Goal: Information Seeking & Learning: Learn about a topic

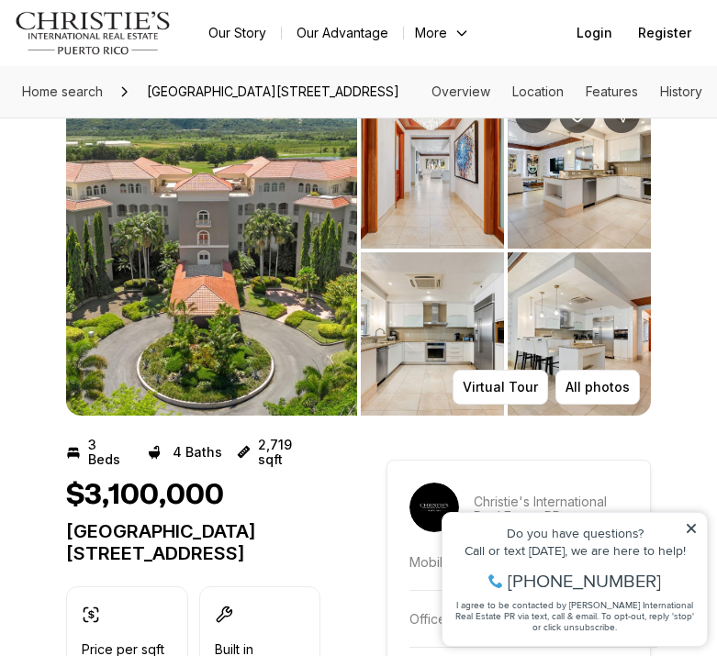
scroll to position [46, 0]
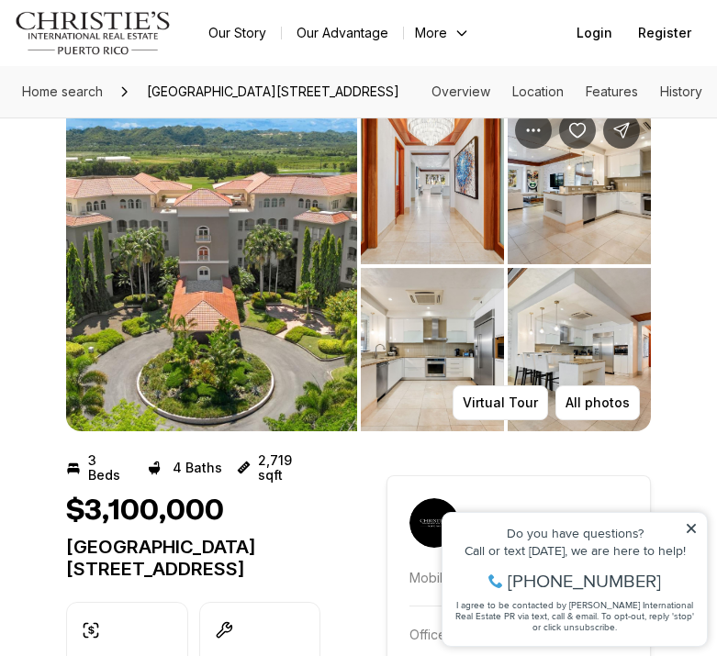
click at [271, 358] on img "View image gallery" at bounding box center [211, 266] width 291 height 330
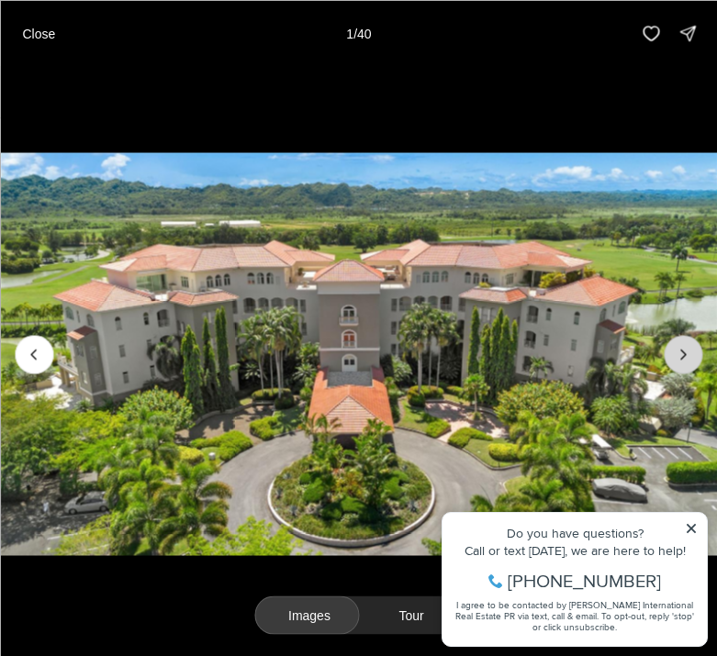
click at [677, 362] on icon "Next slide" at bounding box center [683, 354] width 18 height 18
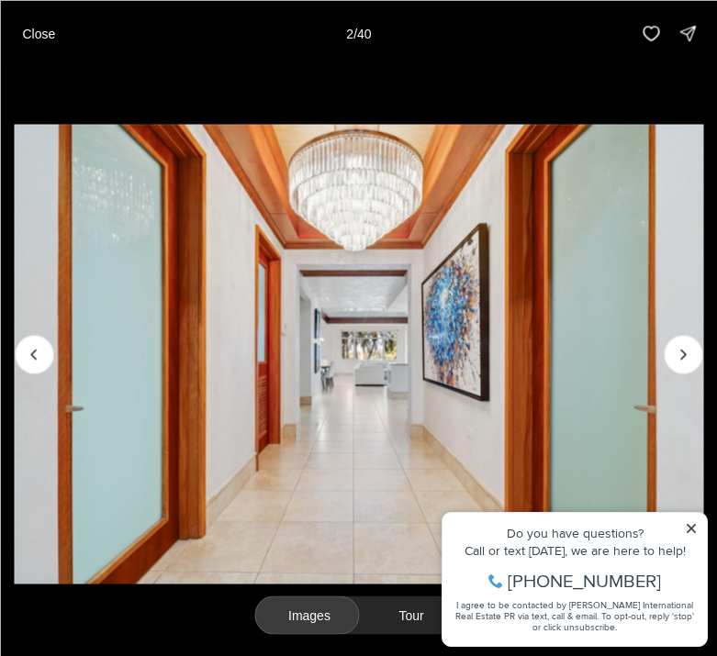
click at [693, 524] on img "2 of 40" at bounding box center [358, 354] width 689 height 460
click at [690, 525] on img "2 of 40" at bounding box center [358, 354] width 689 height 460
click at [690, 527] on img "2 of 40" at bounding box center [358, 354] width 689 height 460
click at [687, 529] on img "2 of 40" at bounding box center [358, 354] width 689 height 460
click at [688, 360] on icon "Next slide" at bounding box center [683, 354] width 18 height 18
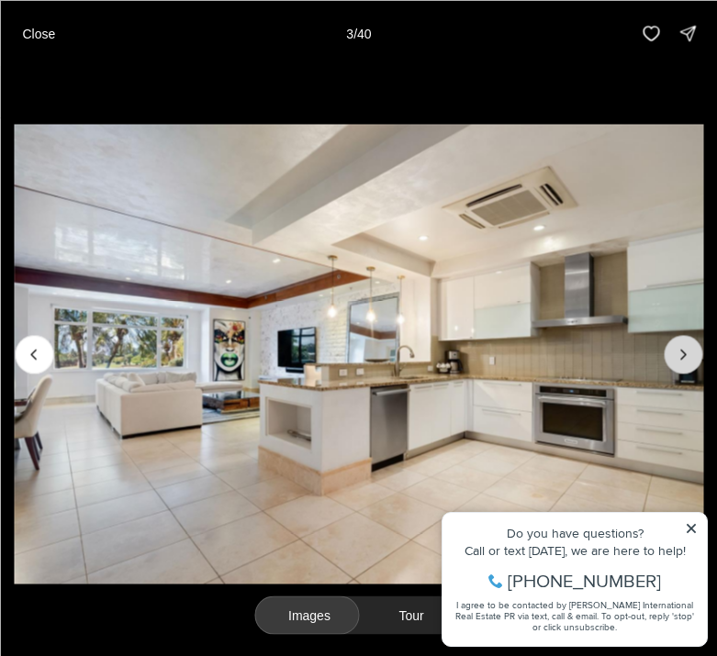
click at [688, 361] on icon "Next slide" at bounding box center [683, 354] width 18 height 18
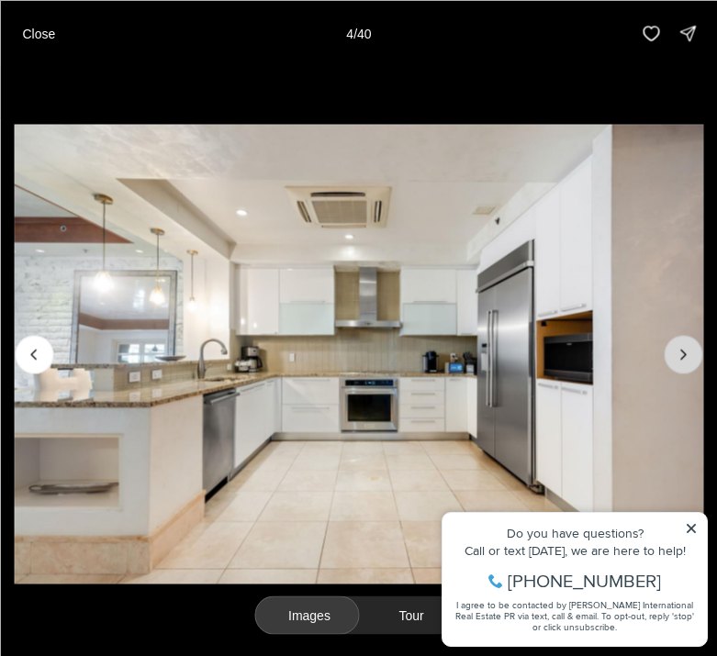
click at [688, 361] on icon "Next slide" at bounding box center [683, 354] width 18 height 18
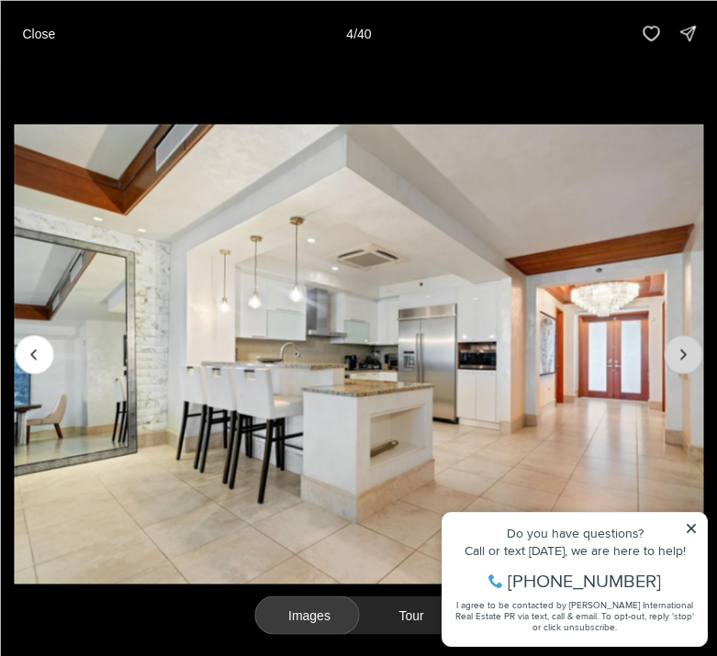
click at [688, 361] on icon "Next slide" at bounding box center [683, 354] width 18 height 18
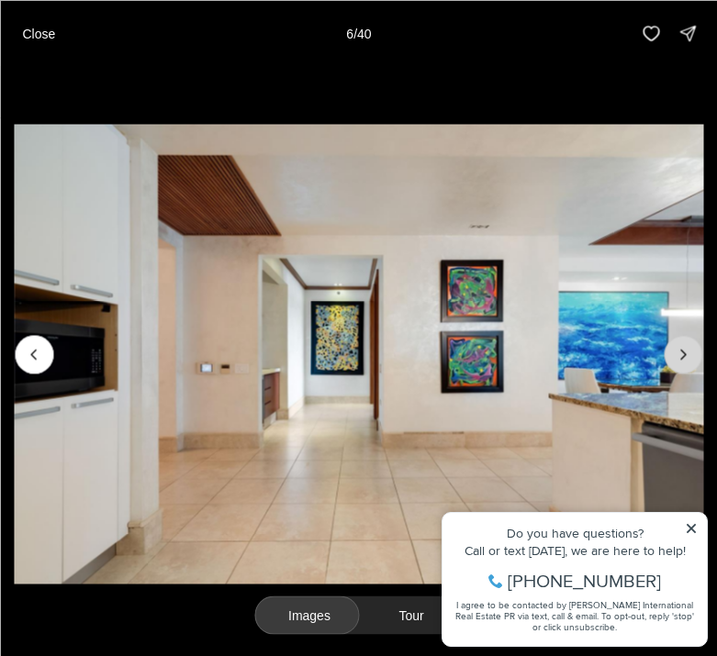
click at [688, 361] on icon "Next slide" at bounding box center [683, 354] width 18 height 18
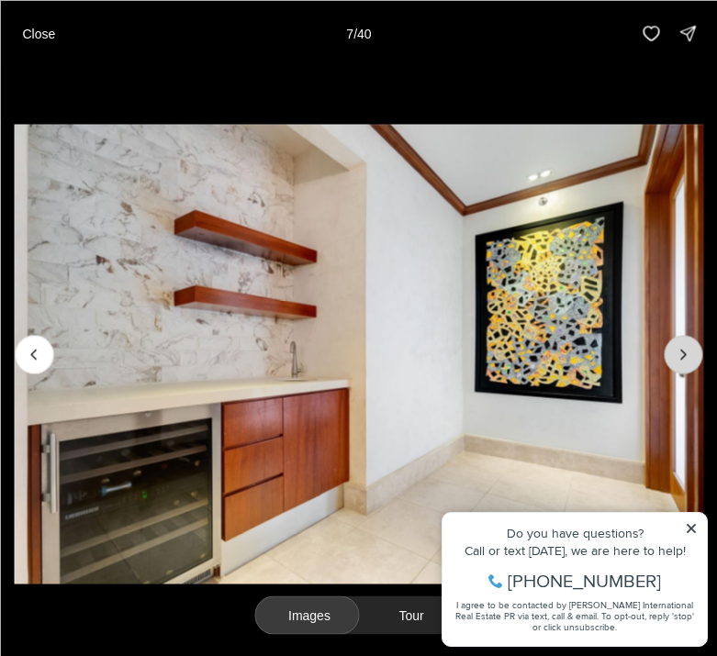
click at [688, 361] on icon "Next slide" at bounding box center [683, 354] width 18 height 18
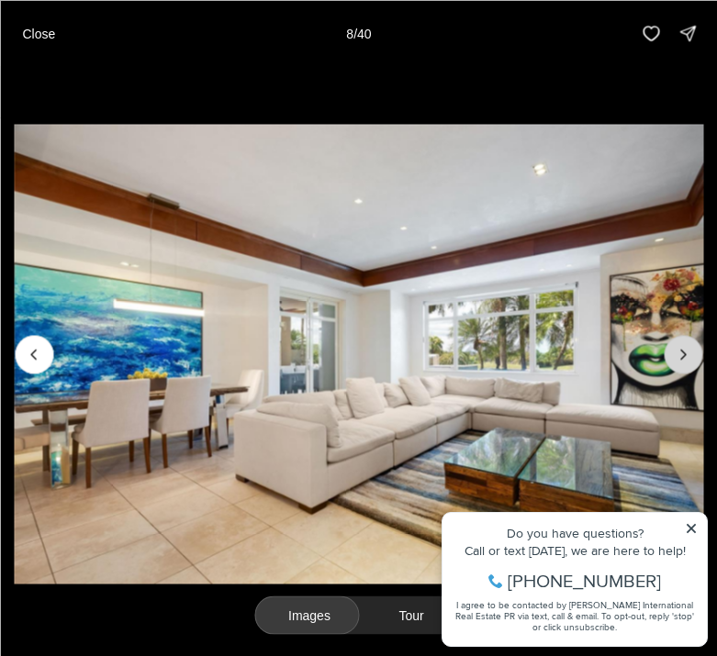
click at [688, 361] on icon "Next slide" at bounding box center [683, 354] width 18 height 18
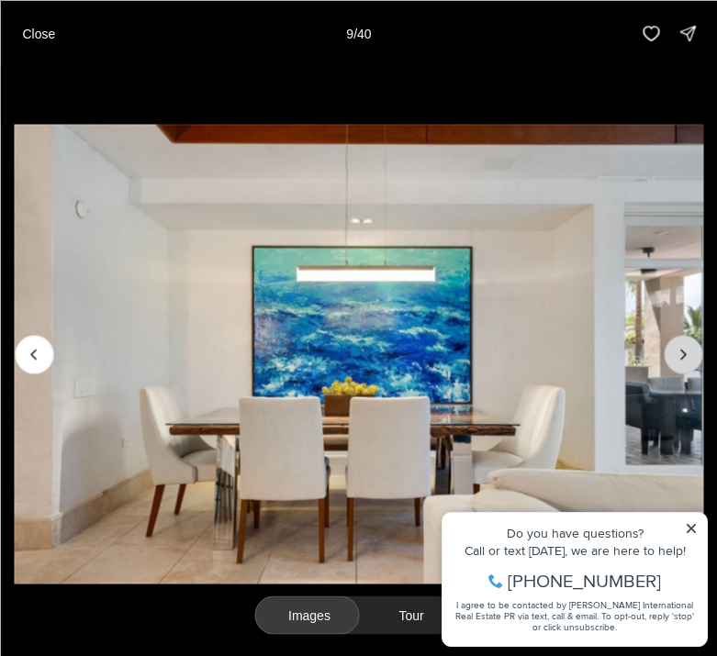
click at [688, 361] on icon "Next slide" at bounding box center [683, 354] width 18 height 18
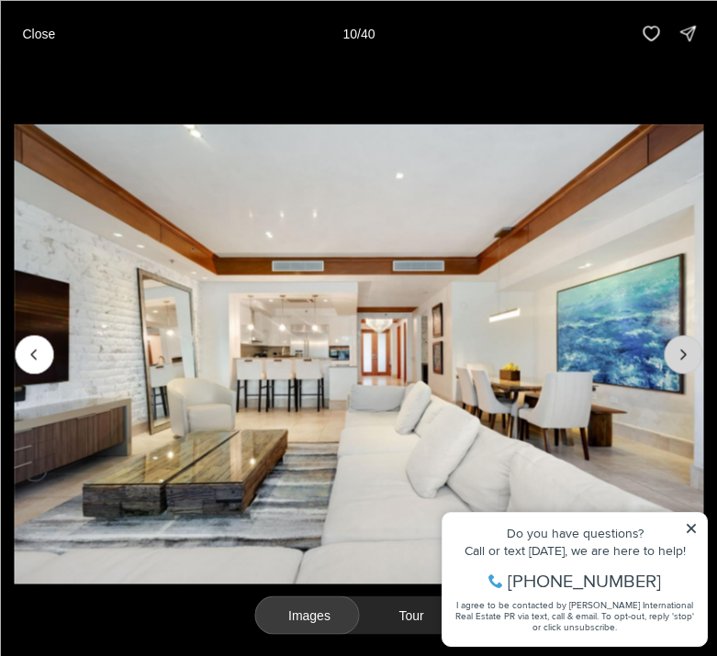
click at [688, 361] on icon "Next slide" at bounding box center [683, 354] width 18 height 18
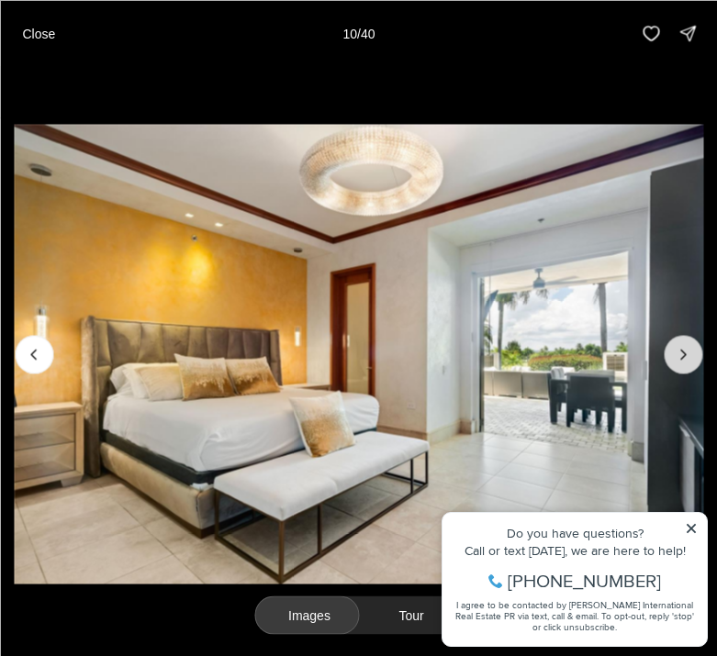
click at [688, 361] on icon "Next slide" at bounding box center [683, 354] width 18 height 18
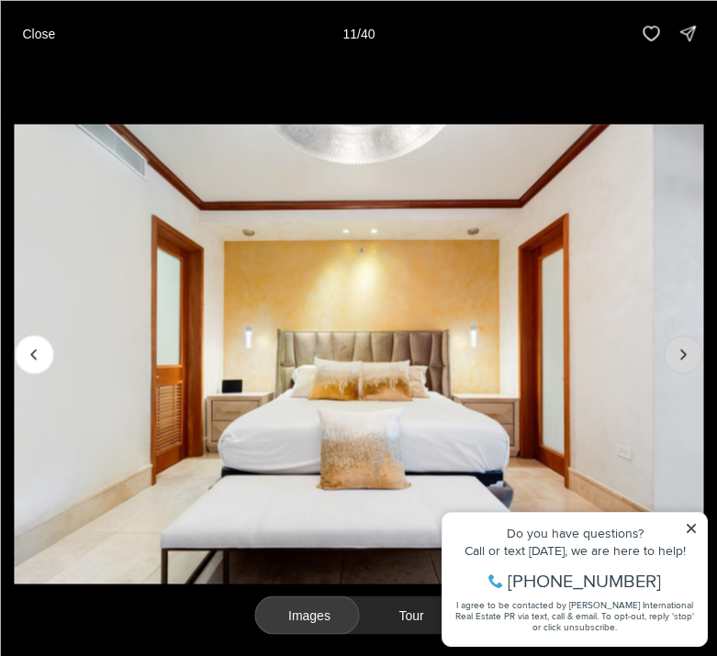
click at [688, 361] on icon "Next slide" at bounding box center [683, 354] width 18 height 18
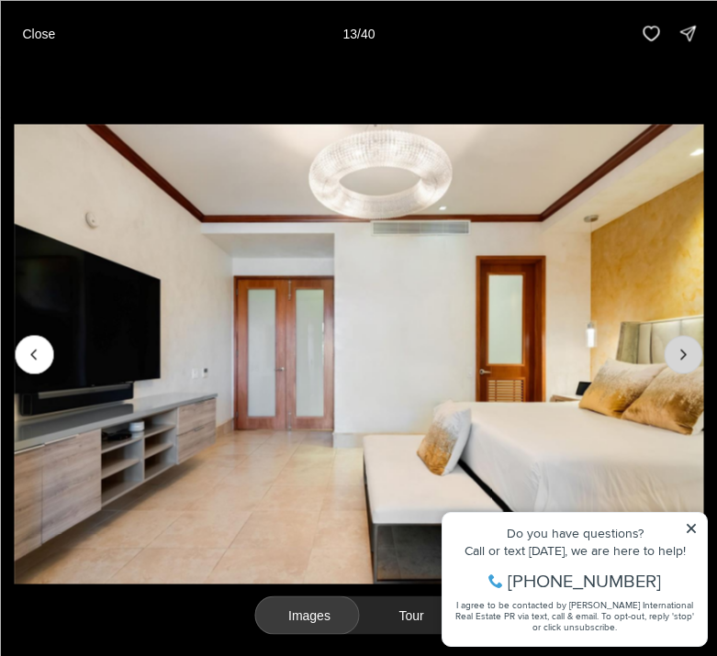
click at [688, 361] on icon "Next slide" at bounding box center [683, 354] width 18 height 18
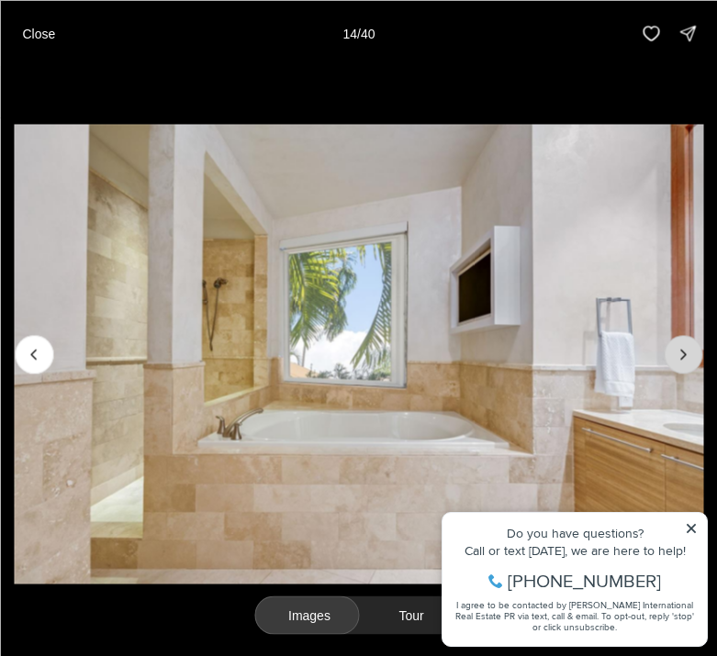
click at [688, 361] on icon "Next slide" at bounding box center [683, 354] width 18 height 18
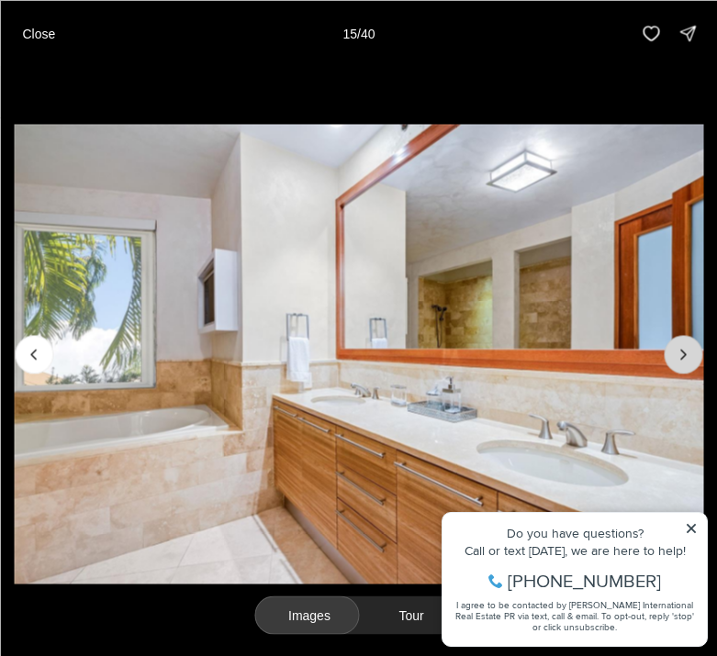
click at [688, 361] on icon "Next slide" at bounding box center [683, 354] width 18 height 18
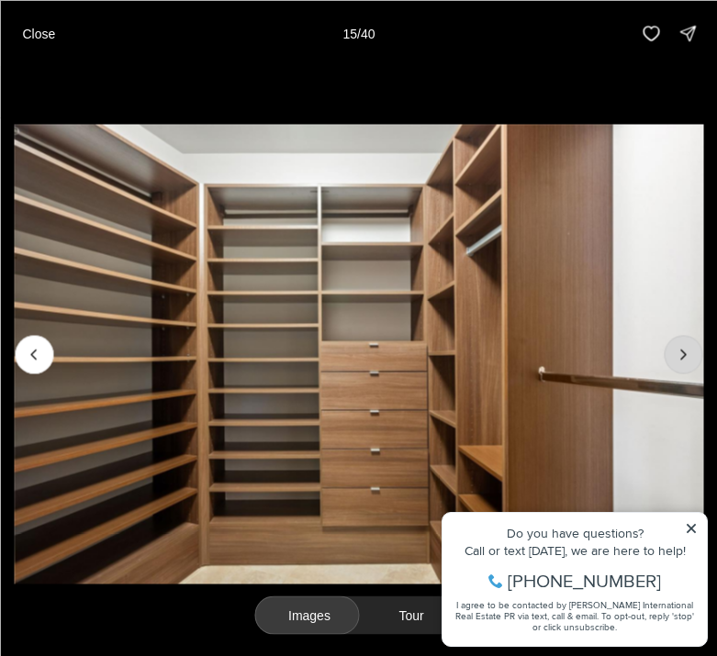
click at [688, 361] on icon "Next slide" at bounding box center [683, 354] width 18 height 18
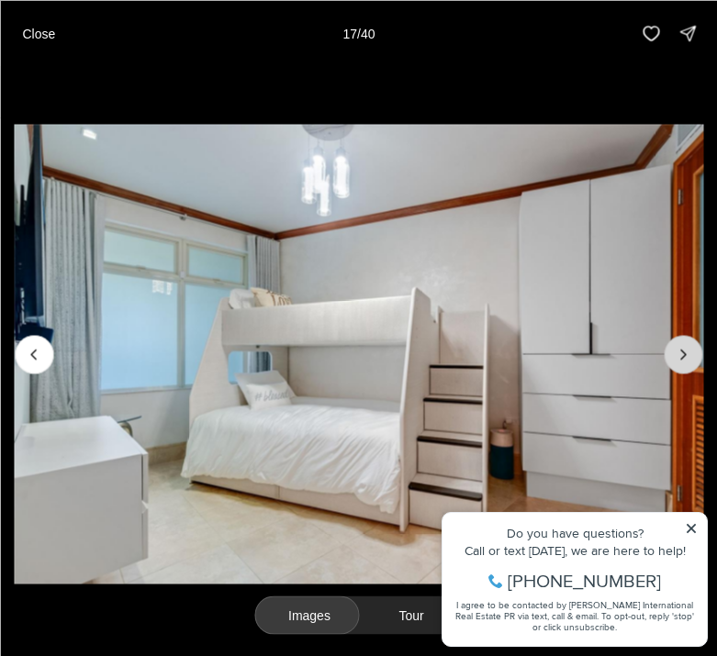
click at [688, 361] on icon "Next slide" at bounding box center [683, 354] width 18 height 18
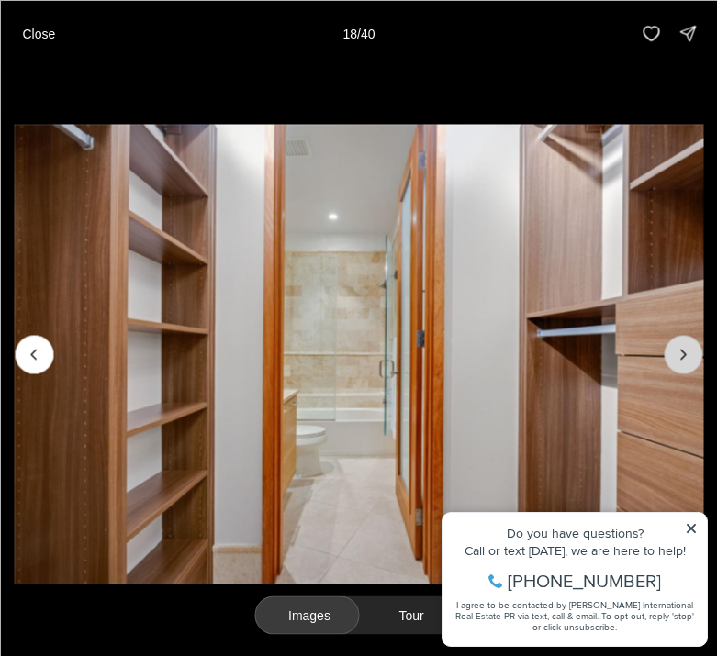
click at [688, 361] on icon "Next slide" at bounding box center [683, 354] width 18 height 18
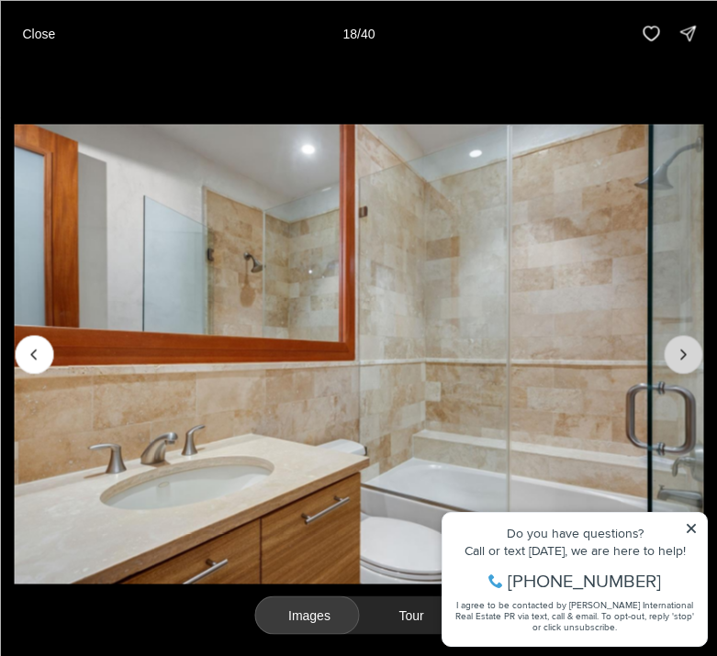
click at [688, 361] on icon "Next slide" at bounding box center [683, 354] width 18 height 18
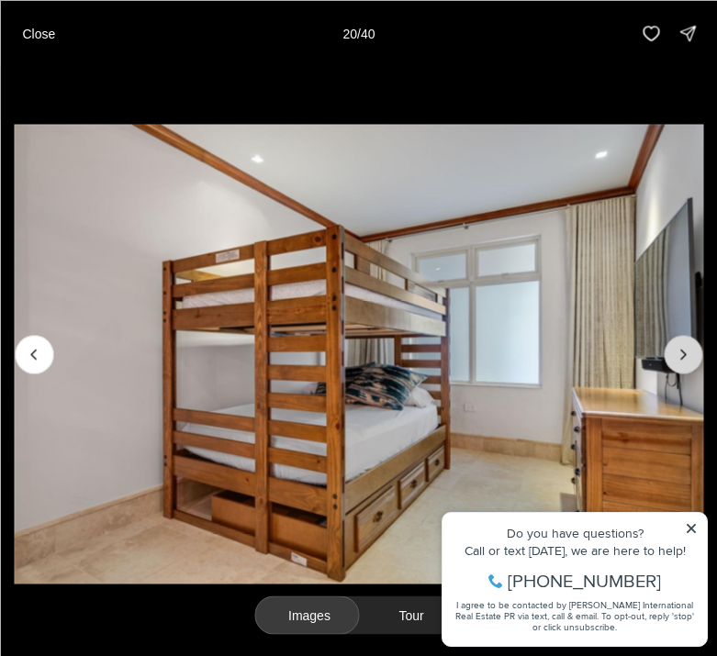
click at [688, 361] on icon "Next slide" at bounding box center [683, 354] width 18 height 18
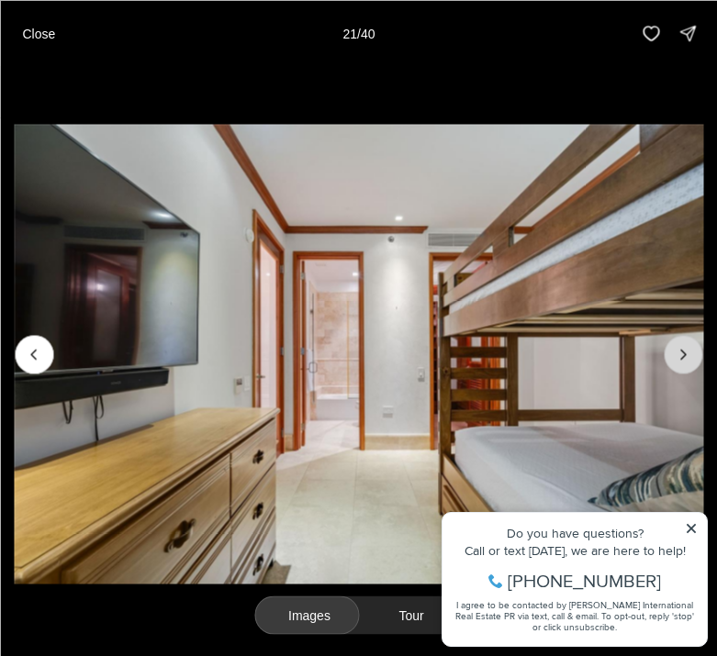
click at [688, 361] on icon "Next slide" at bounding box center [683, 354] width 18 height 18
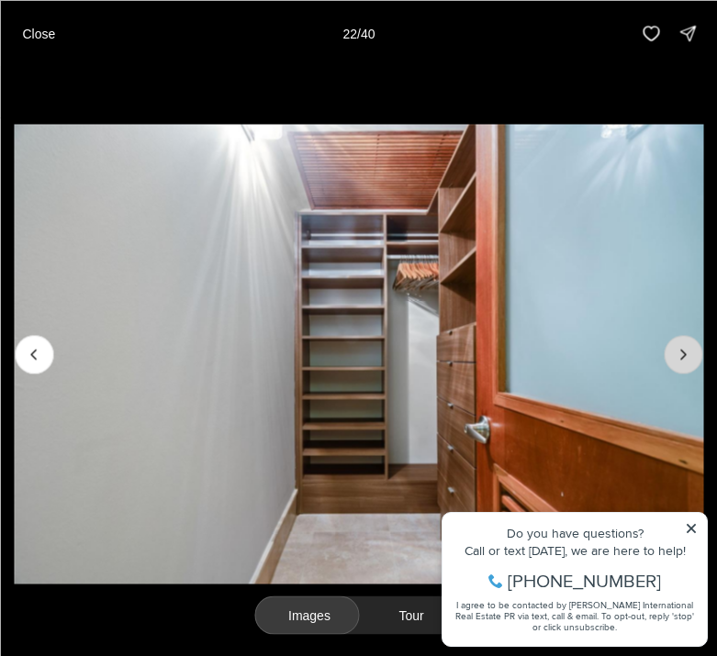
click at [688, 361] on icon "Next slide" at bounding box center [683, 354] width 18 height 18
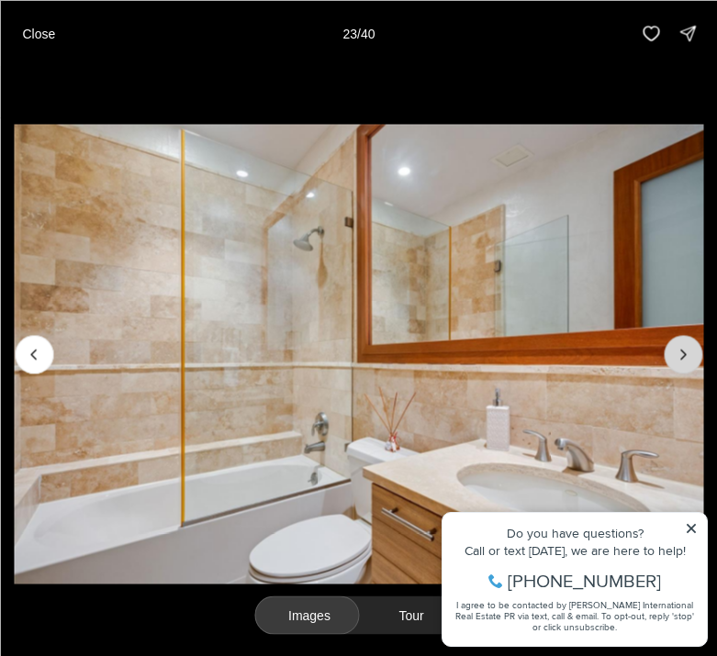
click at [680, 352] on icon "Next slide" at bounding box center [683, 354] width 18 height 18
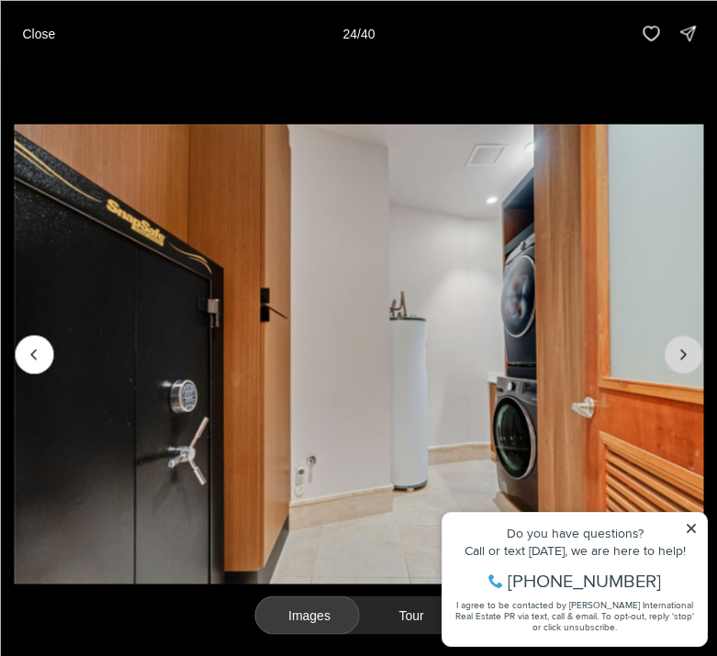
click at [680, 352] on icon "Next slide" at bounding box center [683, 354] width 18 height 18
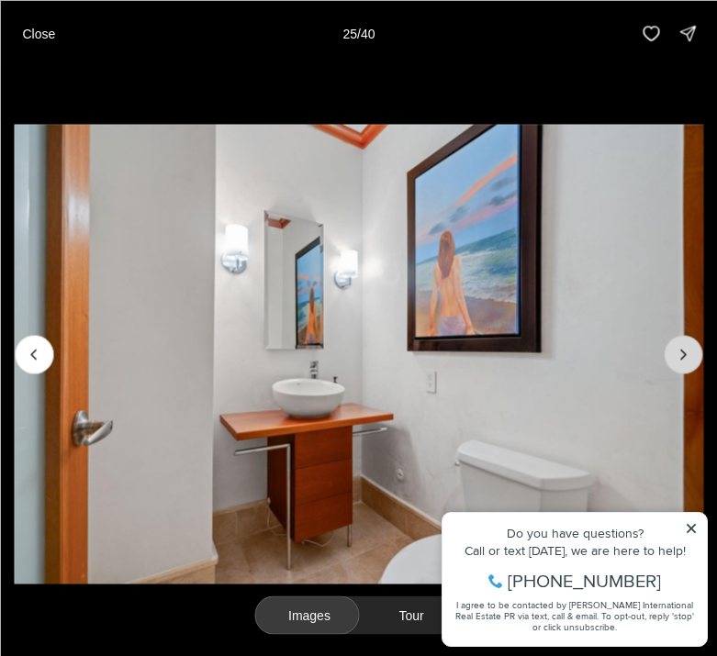
click at [680, 352] on icon "Next slide" at bounding box center [683, 354] width 18 height 18
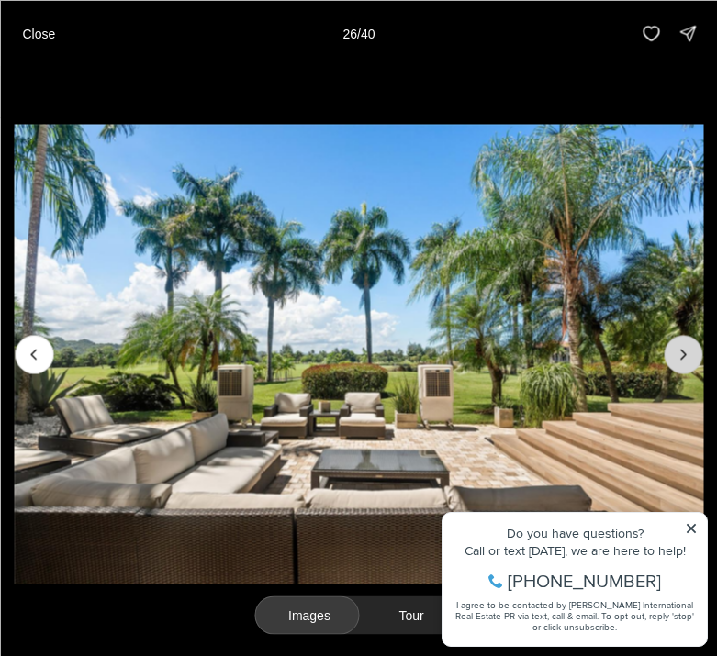
click at [680, 352] on icon "Next slide" at bounding box center [683, 354] width 18 height 18
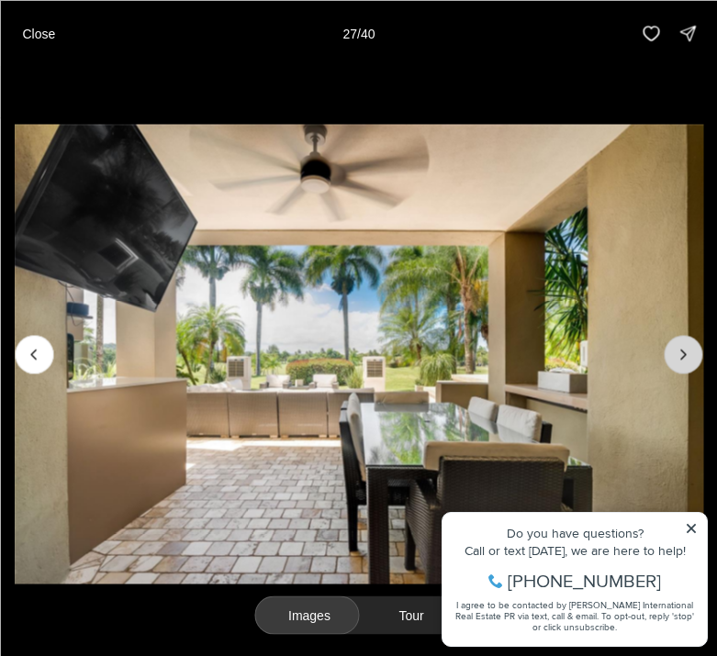
click at [680, 352] on icon "Next slide" at bounding box center [683, 354] width 18 height 18
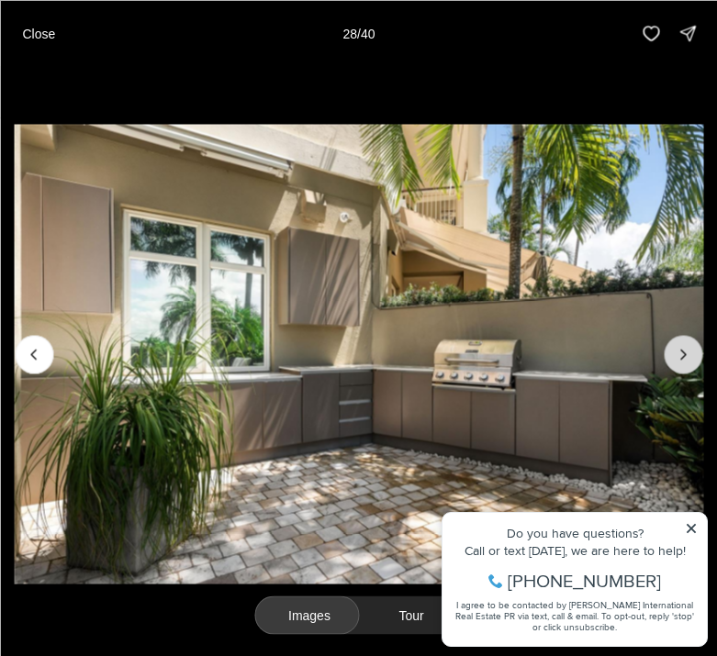
click at [680, 352] on icon "Next slide" at bounding box center [683, 354] width 18 height 18
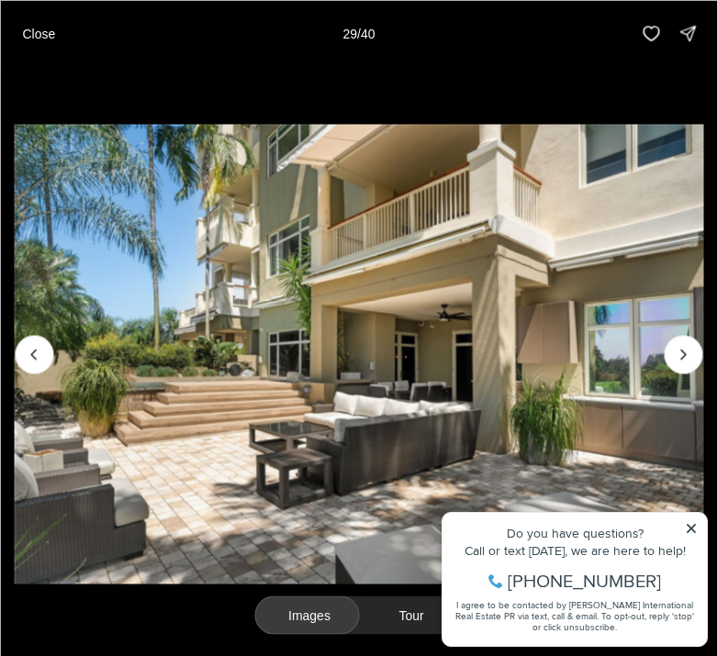
click at [680, 381] on img "29 of 40" at bounding box center [358, 354] width 689 height 460
click at [683, 357] on icon "Next slide" at bounding box center [683, 354] width 18 height 18
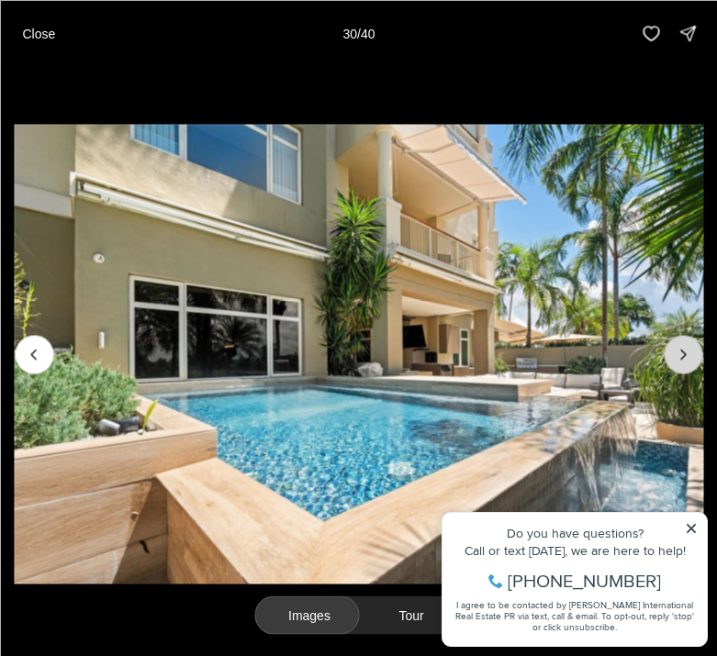
click at [683, 358] on icon "Next slide" at bounding box center [683, 354] width 18 height 18
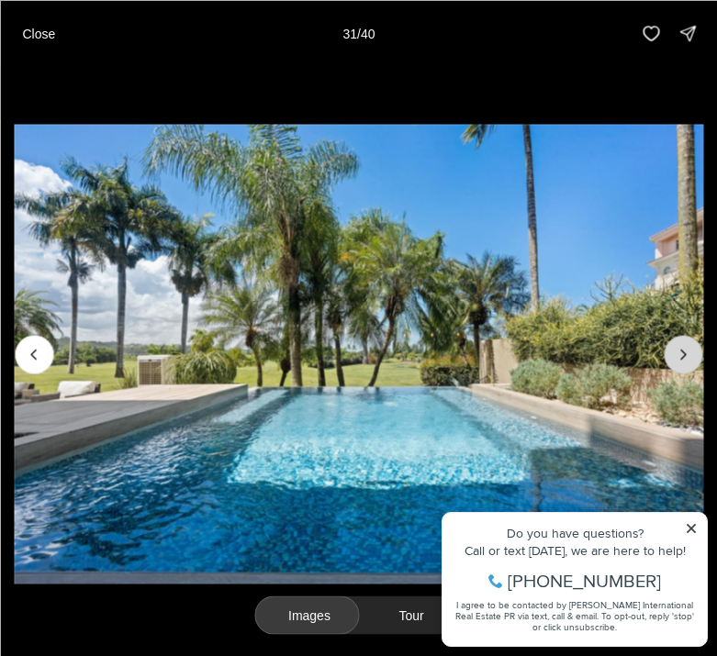
click at [683, 358] on icon "Next slide" at bounding box center [683, 354] width 18 height 18
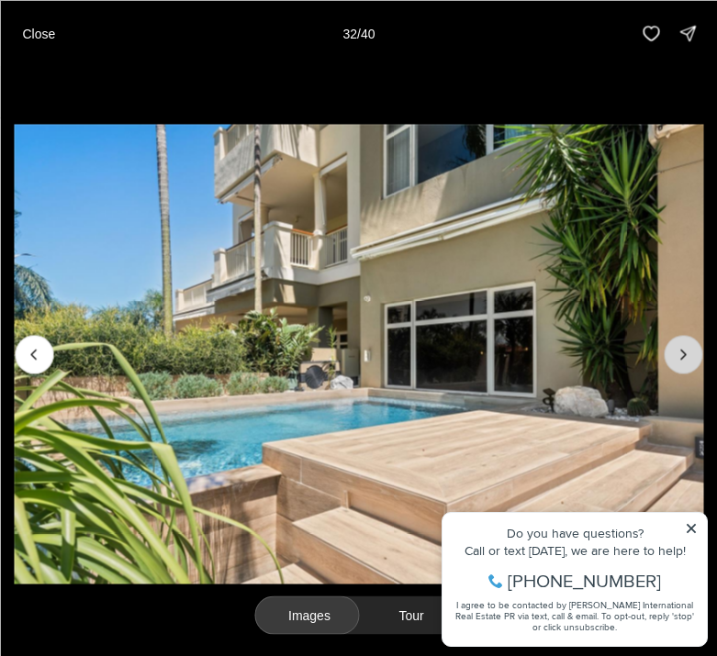
click at [683, 358] on icon "Next slide" at bounding box center [683, 354] width 18 height 18
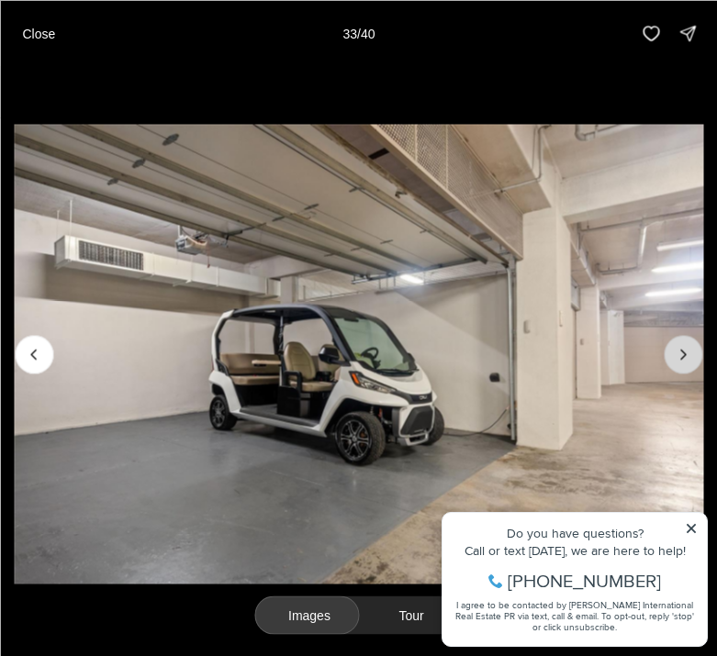
click at [680, 359] on icon "Next slide" at bounding box center [683, 354] width 18 height 18
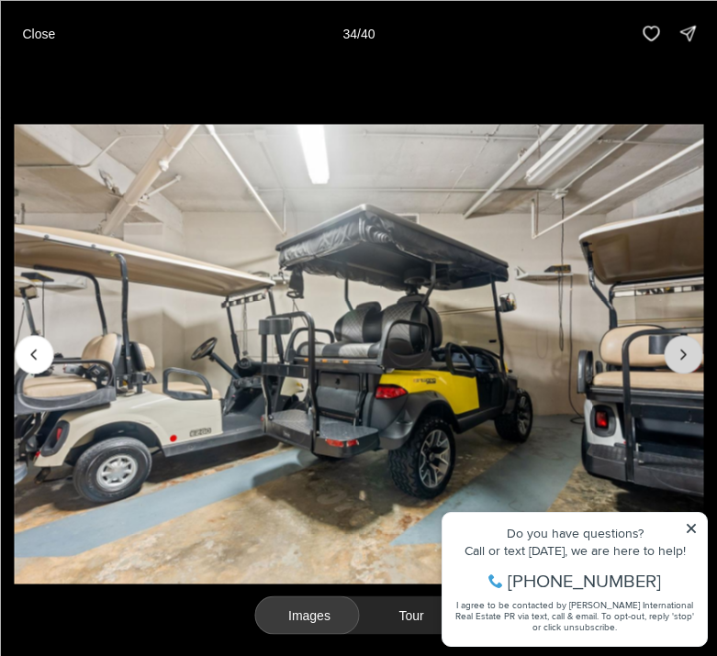
click at [680, 359] on icon "Next slide" at bounding box center [683, 354] width 18 height 18
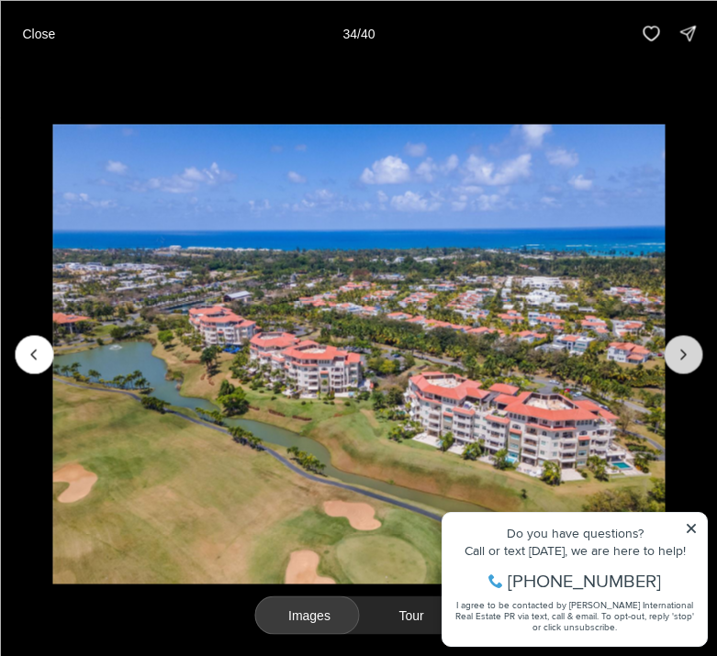
click at [680, 359] on icon "Next slide" at bounding box center [683, 354] width 18 height 18
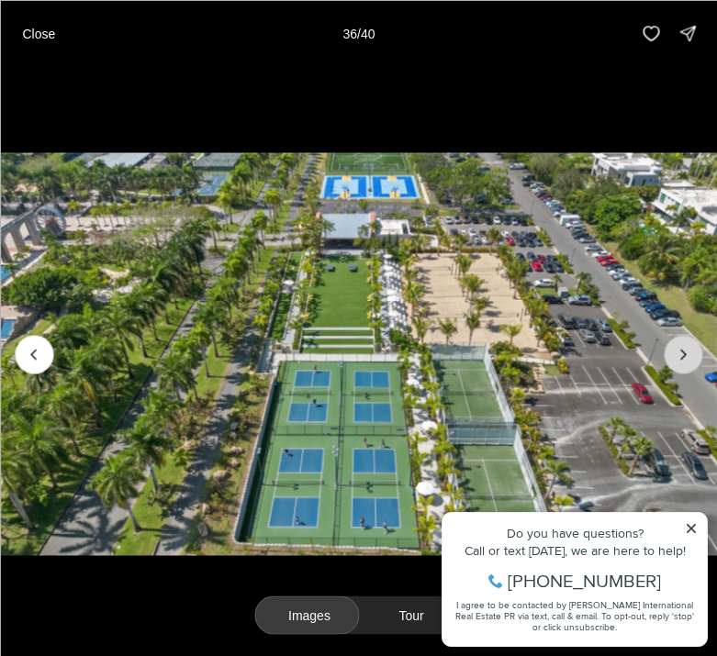
click at [684, 357] on icon "Next slide" at bounding box center [683, 354] width 18 height 18
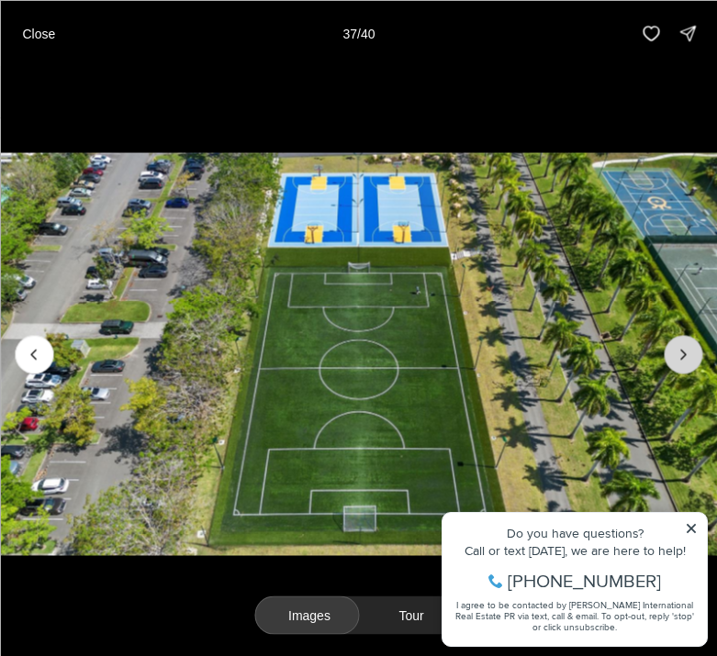
click at [684, 357] on icon "Next slide" at bounding box center [683, 354] width 18 height 18
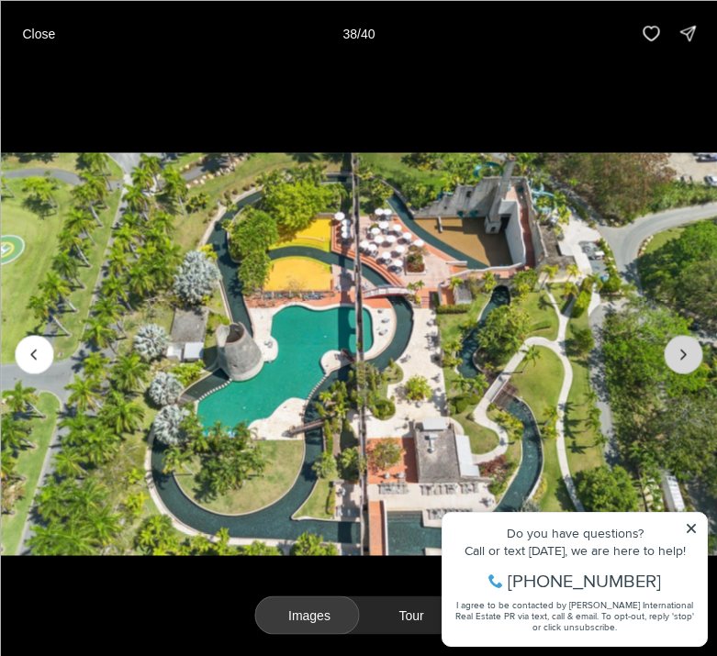
click at [687, 352] on icon "Next slide" at bounding box center [683, 354] width 18 height 18
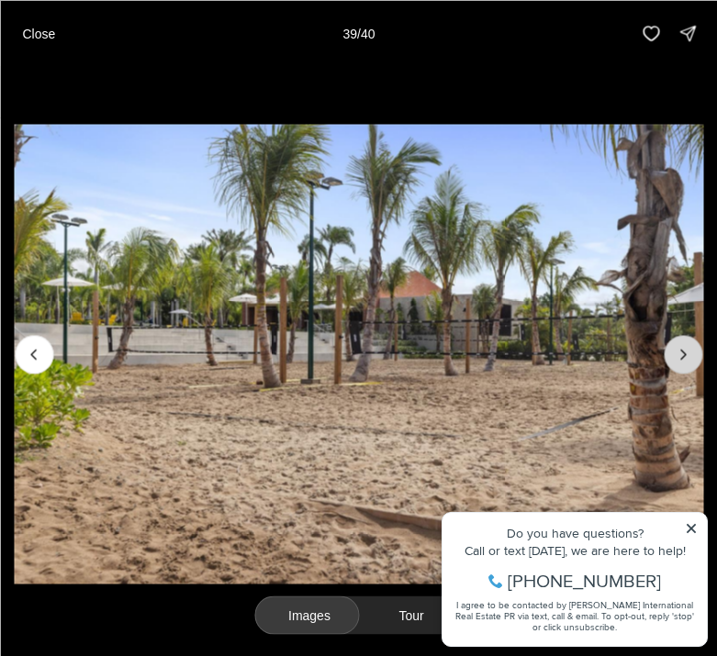
click at [687, 352] on icon "Next slide" at bounding box center [683, 354] width 18 height 18
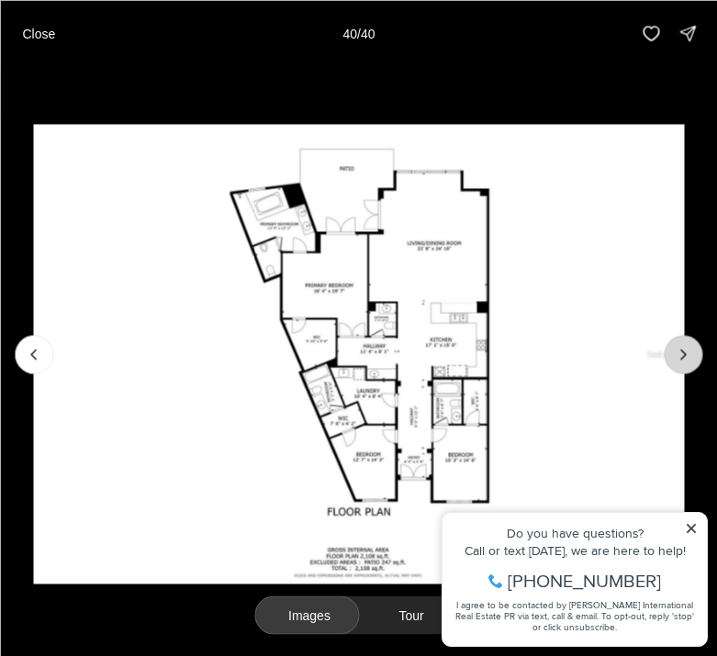
click at [687, 352] on div at bounding box center [683, 354] width 39 height 39
click at [24, 37] on p "Close" at bounding box center [38, 33] width 33 height 15
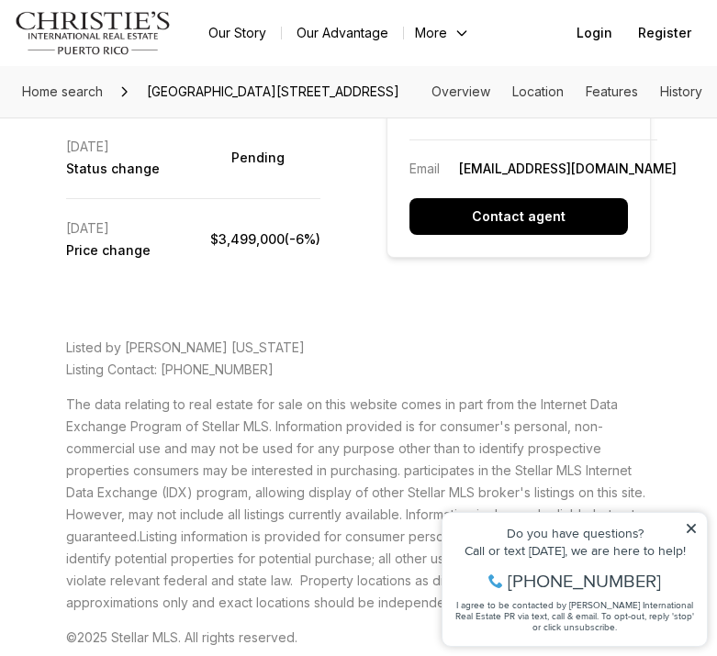
scroll to position [4173, 0]
